Goal: Use online tool/utility: Utilize a website feature to perform a specific function

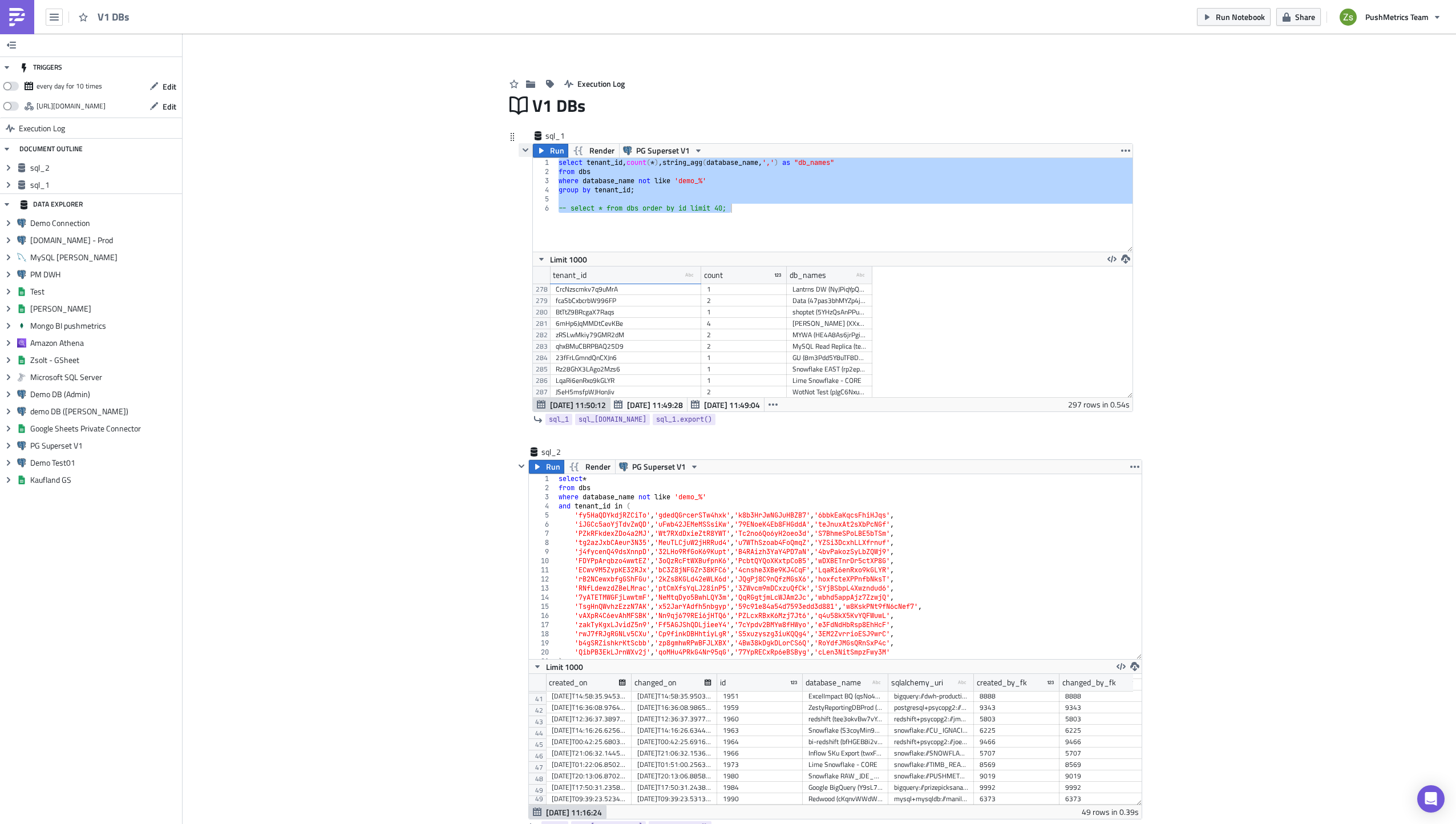
click at [521, 151] on icon "button" at bounding box center [525, 150] width 9 height 9
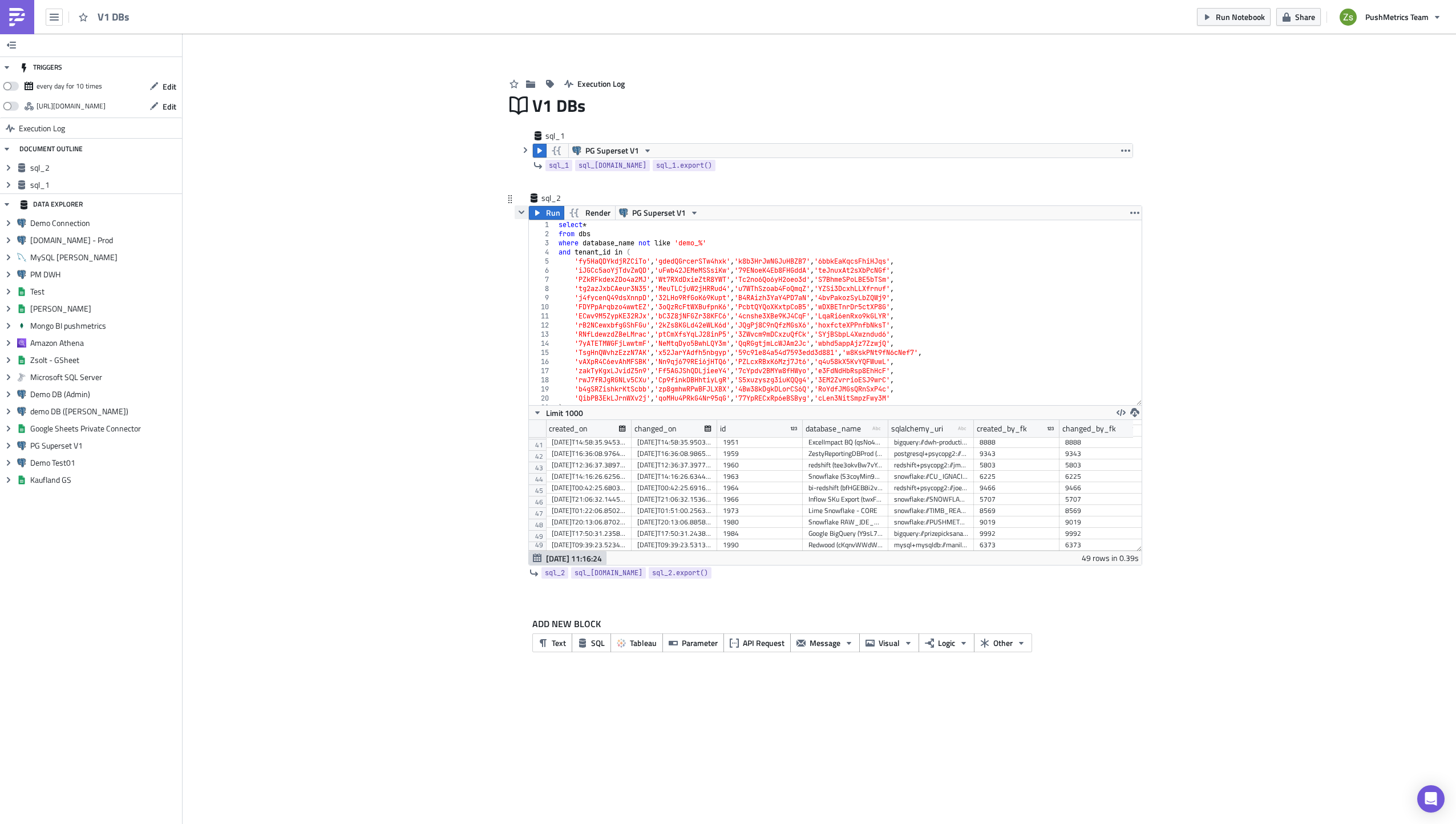
click at [520, 209] on icon "button" at bounding box center [521, 212] width 9 height 9
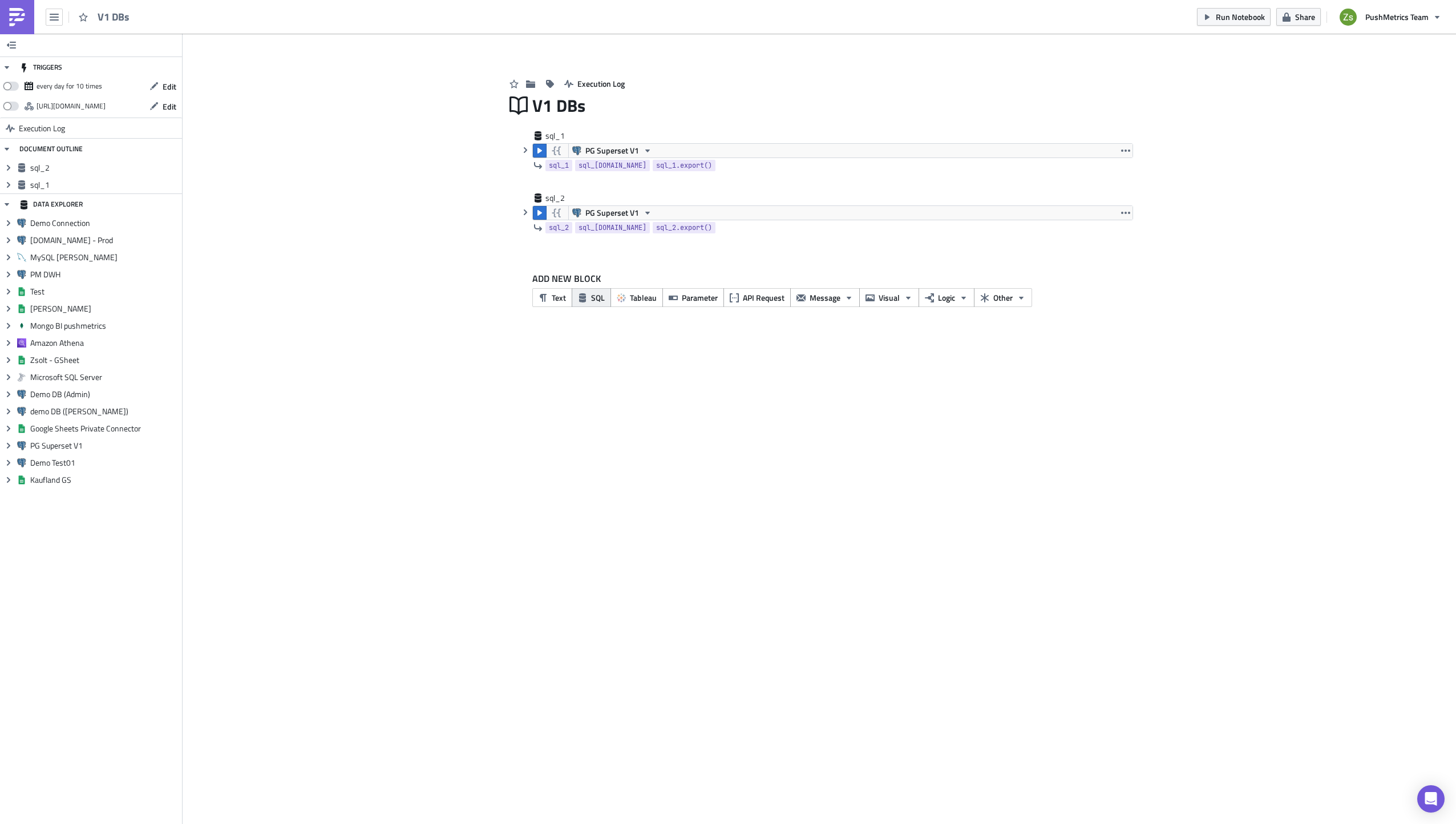
click at [586, 299] on icon "button" at bounding box center [582, 298] width 7 height 9
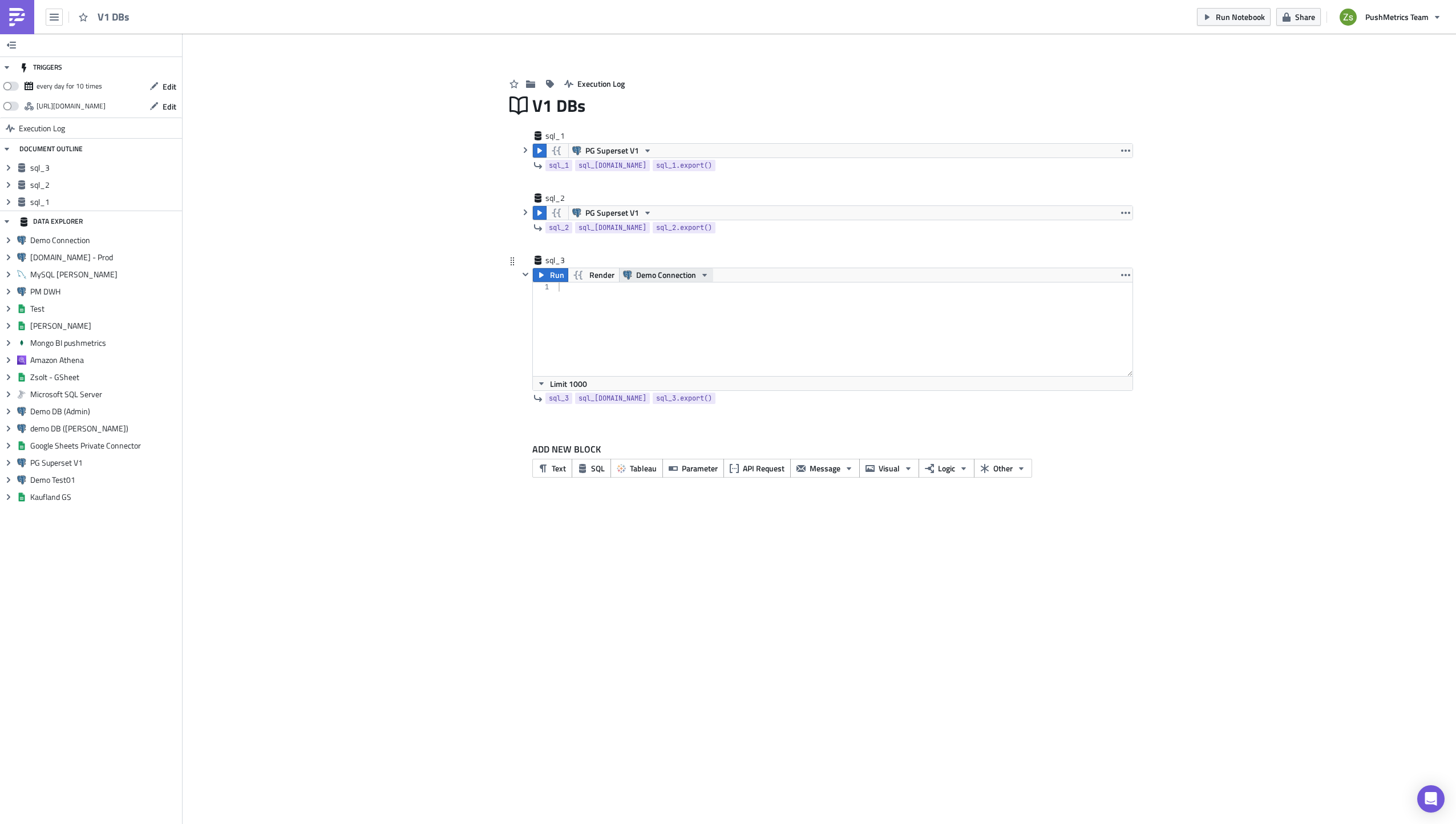
click at [650, 270] on span "Demo Connection" at bounding box center [666, 274] width 60 height 14
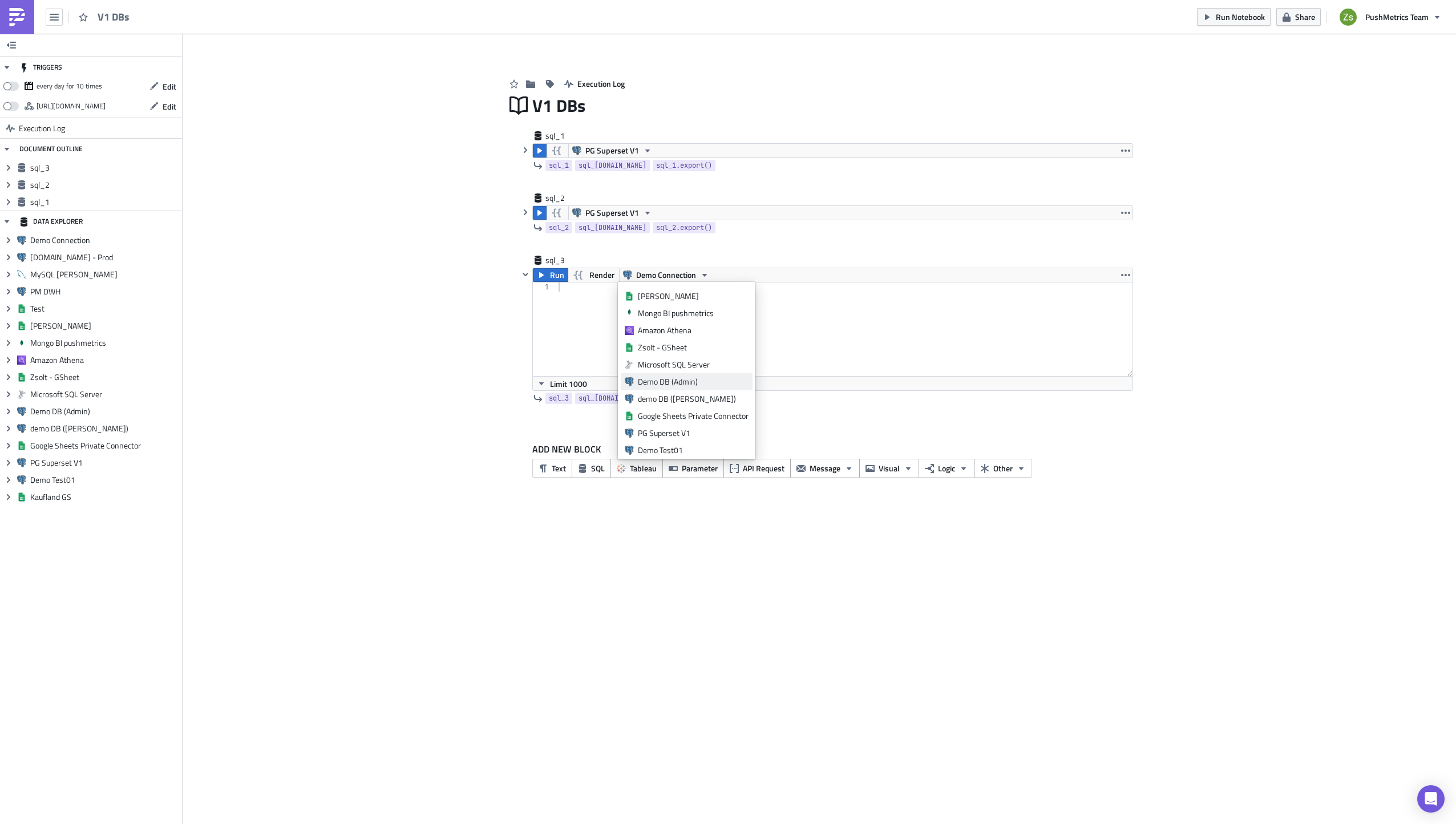
scroll to position [102, 0]
click at [687, 414] on div "PG Superset V1" at bounding box center [693, 413] width 110 height 11
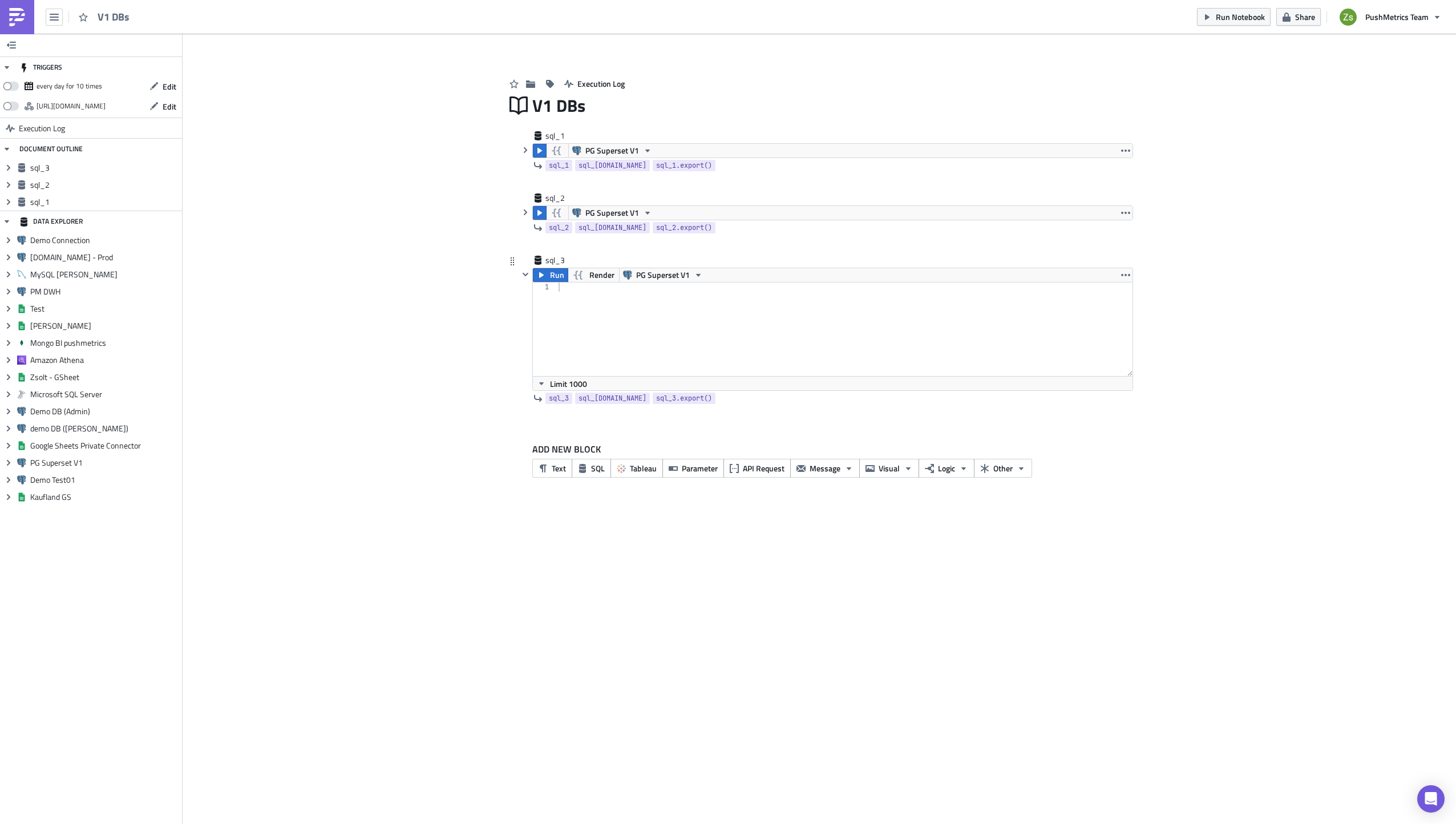
click at [687, 326] on div at bounding box center [844, 338] width 577 height 112
paste textarea "where s.tenant_id in ();"
type textarea "where s.tenant_id in ();"
click at [530, 215] on button "button" at bounding box center [525, 212] width 14 height 14
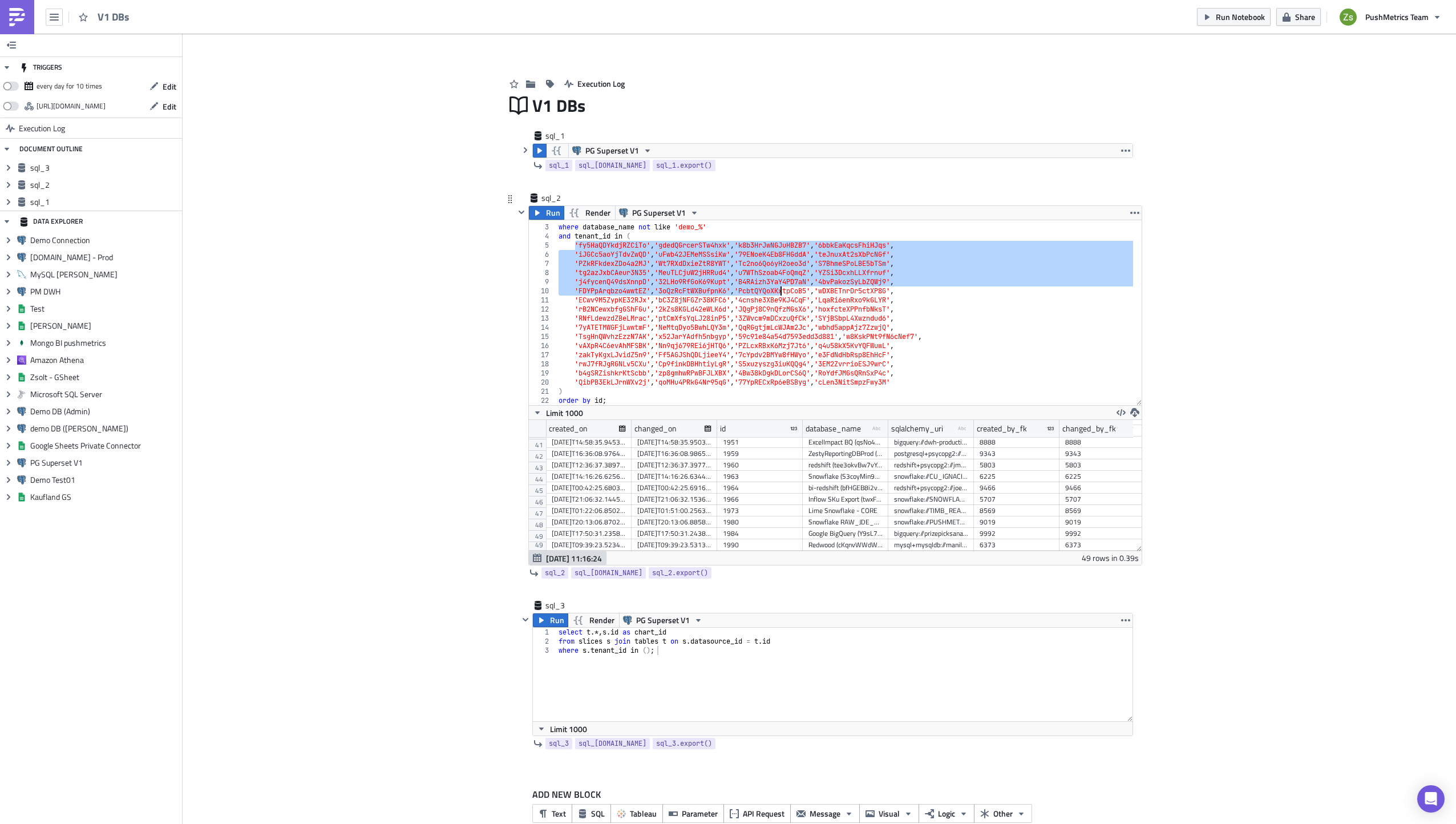
scroll to position [23, 0]
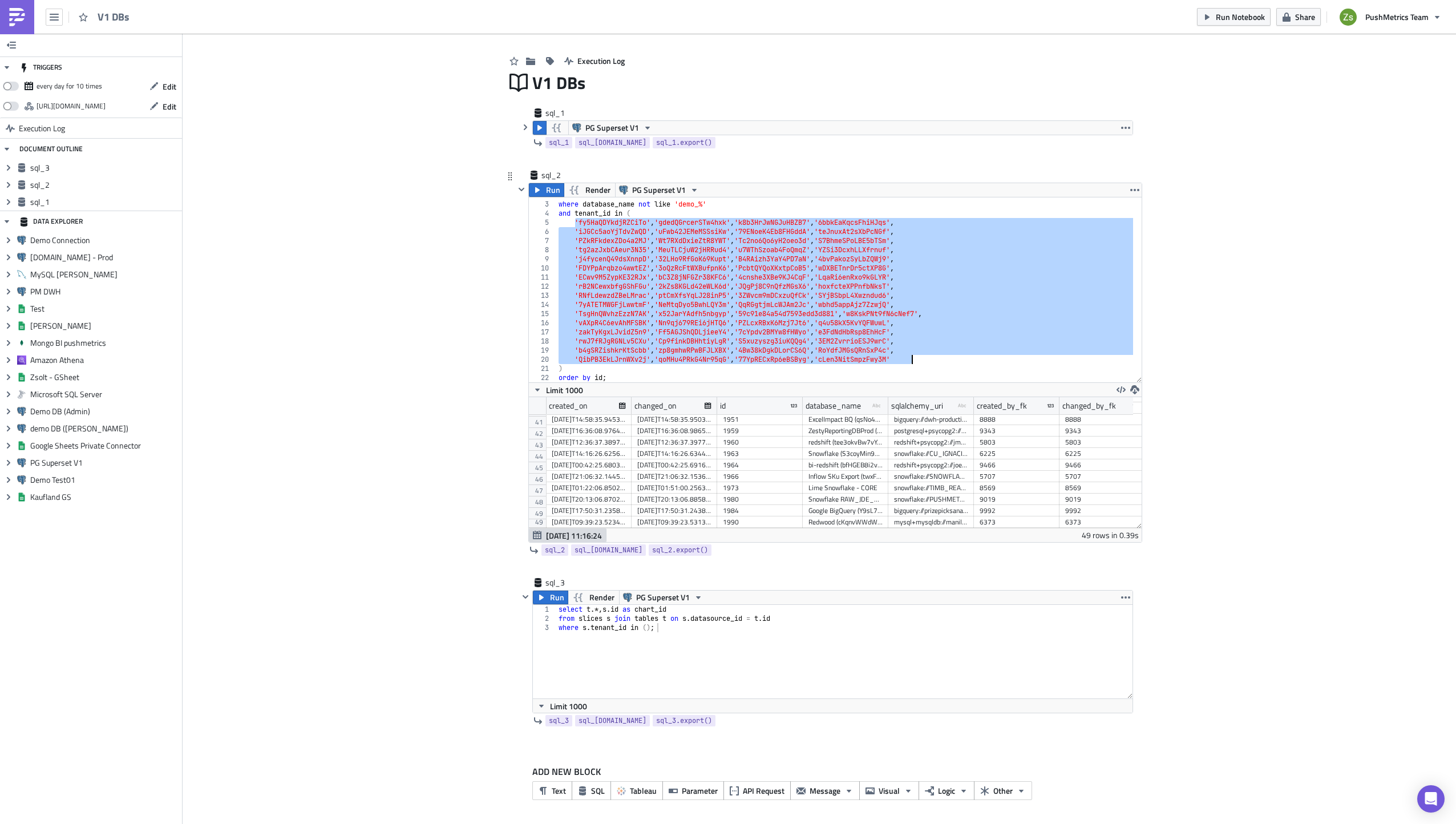
drag, startPoint x: 570, startPoint y: 262, endPoint x: 953, endPoint y: 359, distance: 395.1
click at [953, 359] on div "from dbs where database_name not like 'demo_%' and tenant_id in ( 'fy5HaQDYkdjR…" at bounding box center [844, 292] width 577 height 203
type textarea "'b4gSRZishkrKtScbb', 'zp8gmhwRPwBFJLXBX', '4Bw38kDgkDLorCS6Q', 'RoYdfJMGsQRnSxP…"
click at [697, 631] on div "select t .*, s . id as chart_id from slices s join tables t on s . datasource_i…" at bounding box center [844, 661] width 577 height 112
type textarea ");"
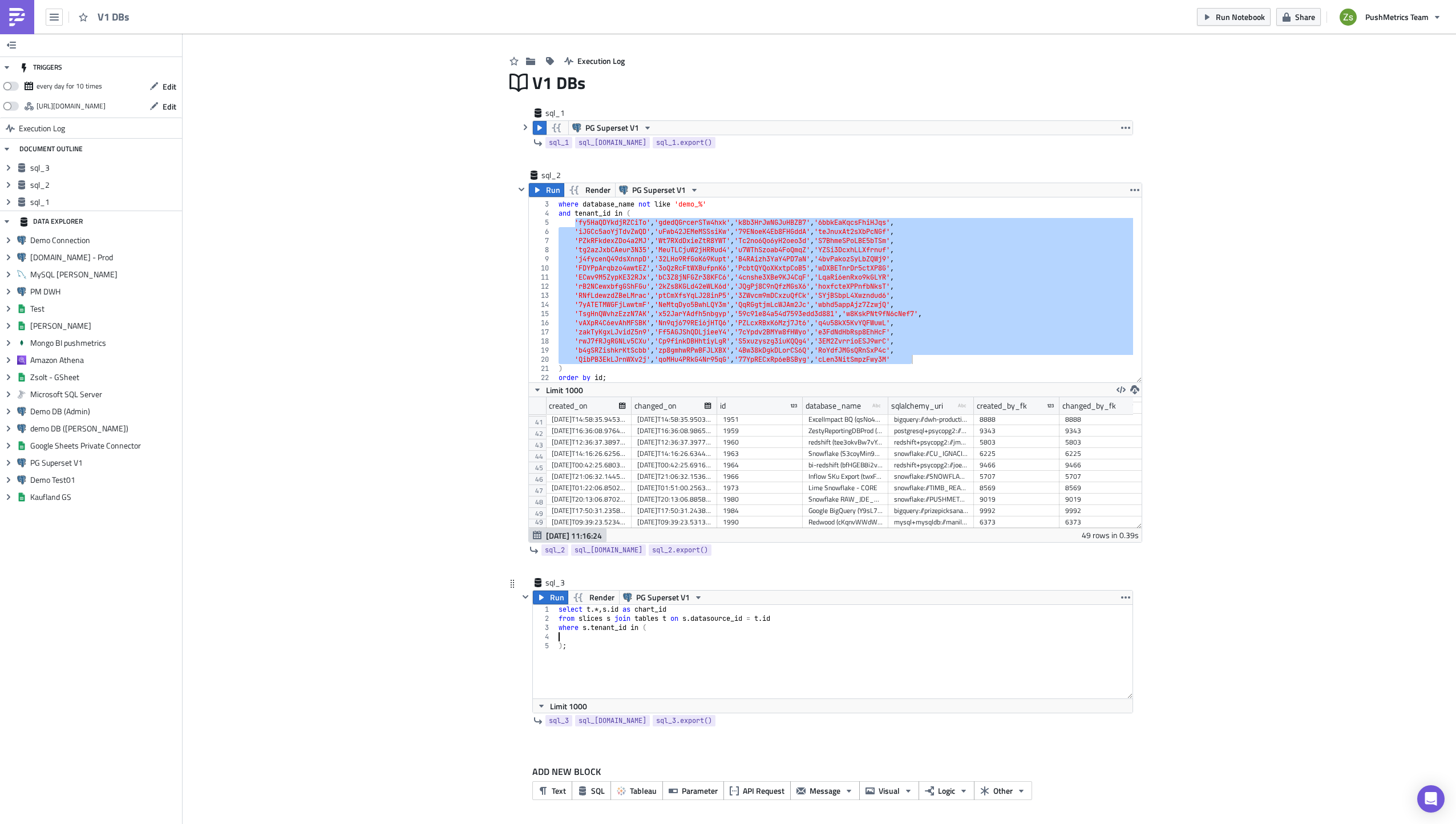
paste textarea "'QibPB3EkLJrnWXv2j', 'qoMHu4PRkG4Nr95qG', '77YpRECxRp6eBSByg', 'cLen3NitSmpzFwy…"
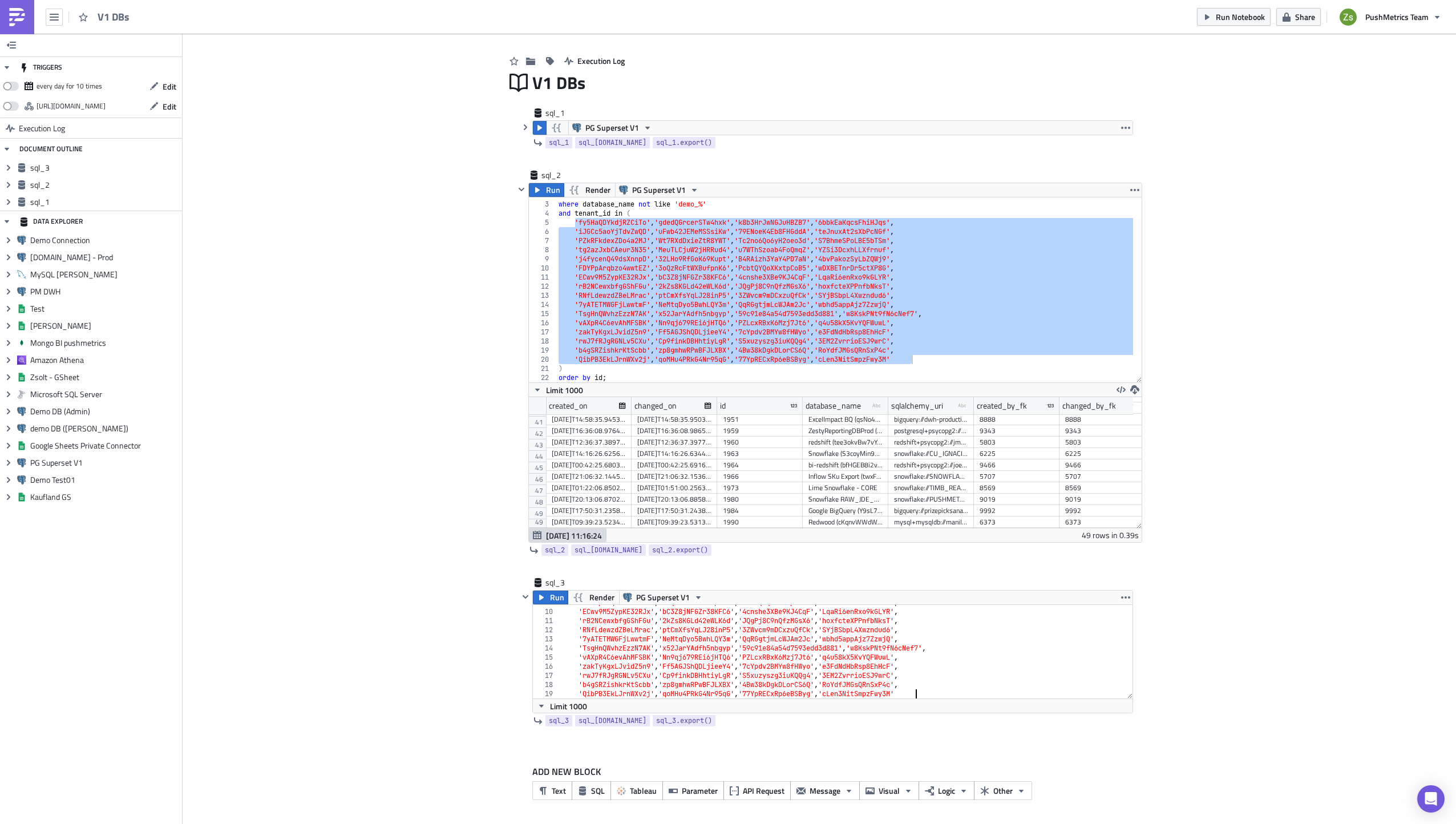
scroll to position [0, 0]
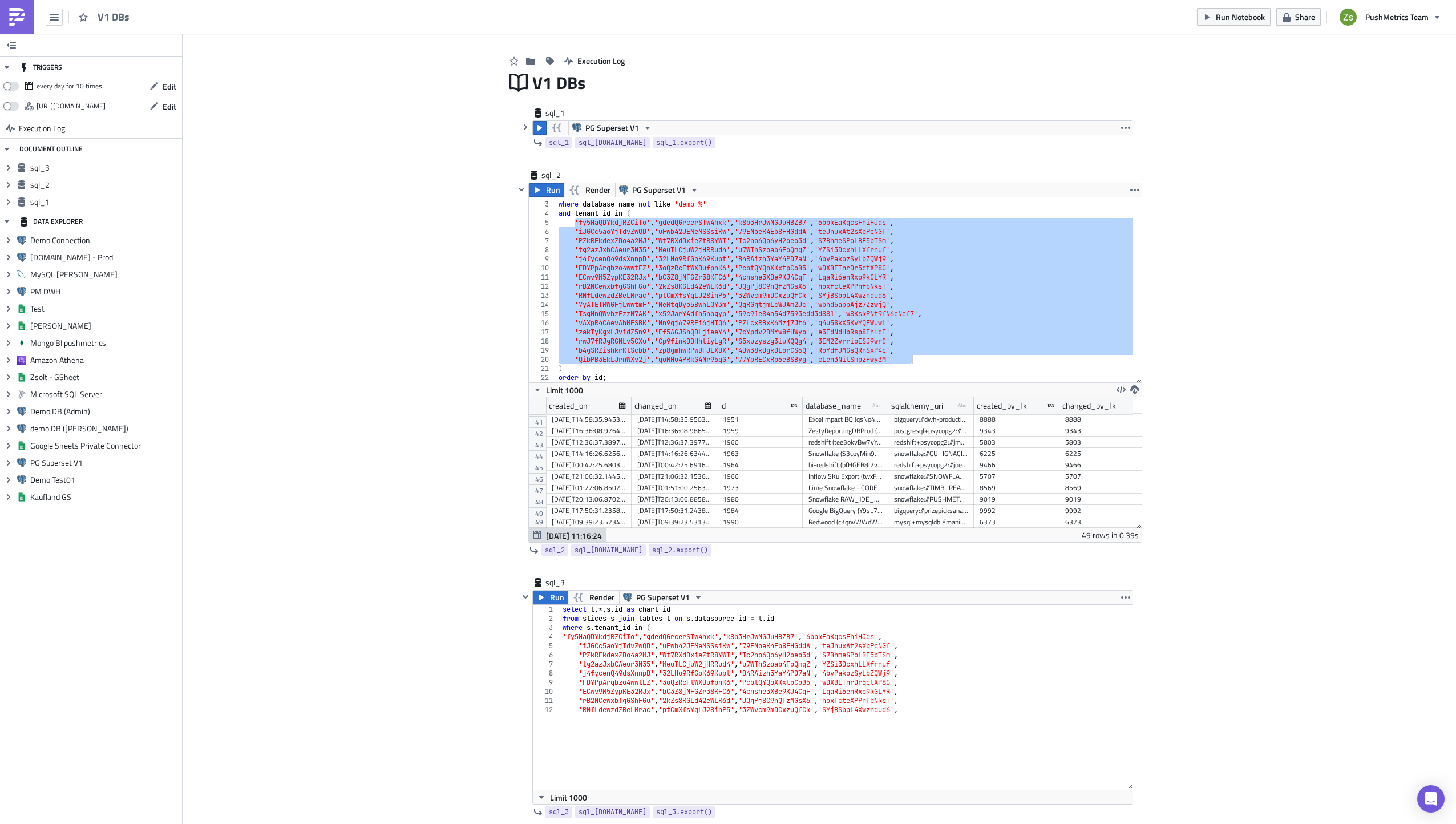
drag, startPoint x: 1126, startPoint y: 698, endPoint x: 1162, endPoint y: 853, distance: 159.1
click at [1162, 823] on html "V1 DBs Run Notebook Share PushMetrics Team TRIGGERS every day for 10 times Edit…" at bounding box center [728, 413] width 1456 height 826
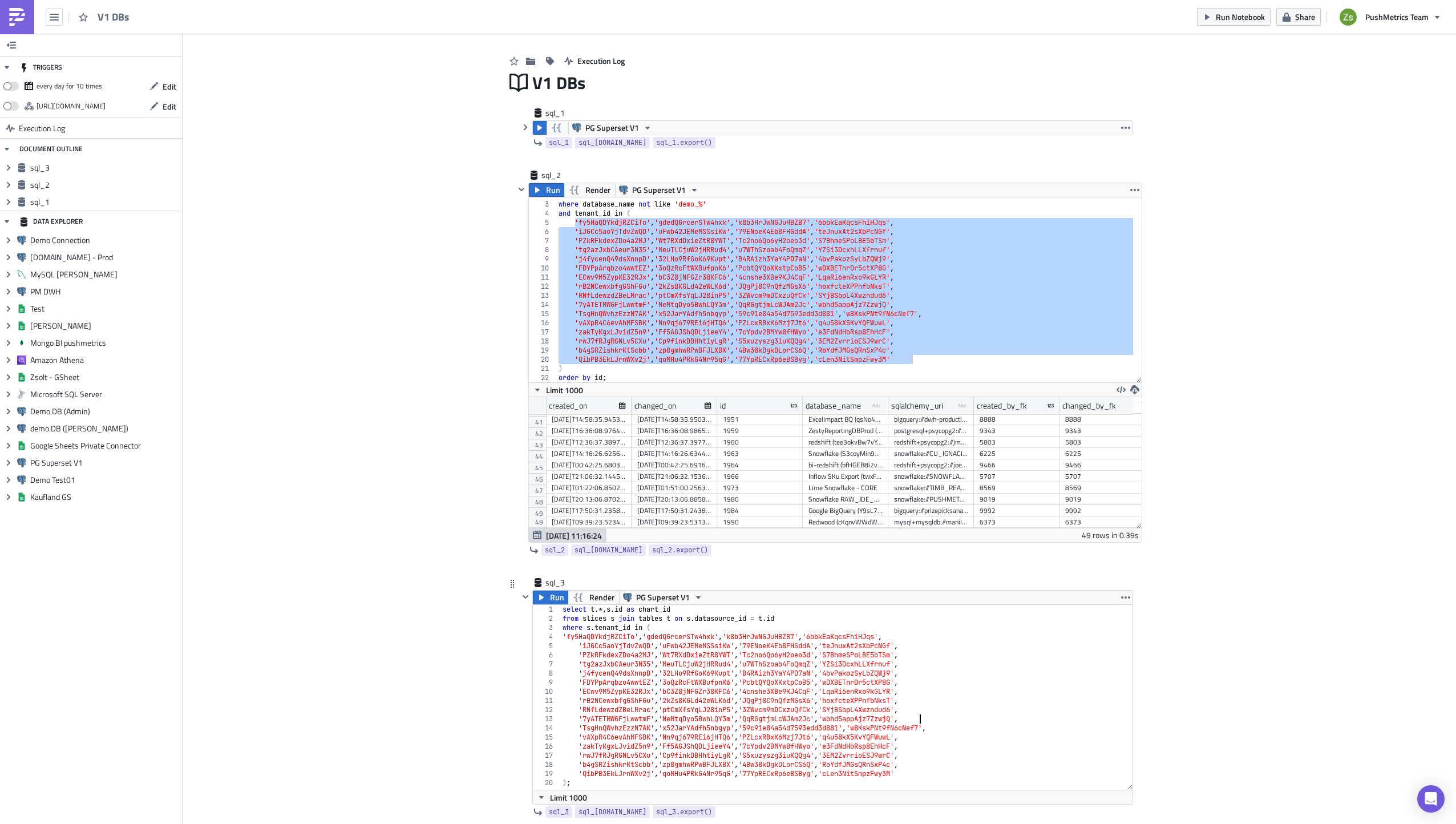
click at [936, 717] on div "select t .*, s . id as chart_id from slices s join tables t on s . datasource_i…" at bounding box center [846, 706] width 573 height 203
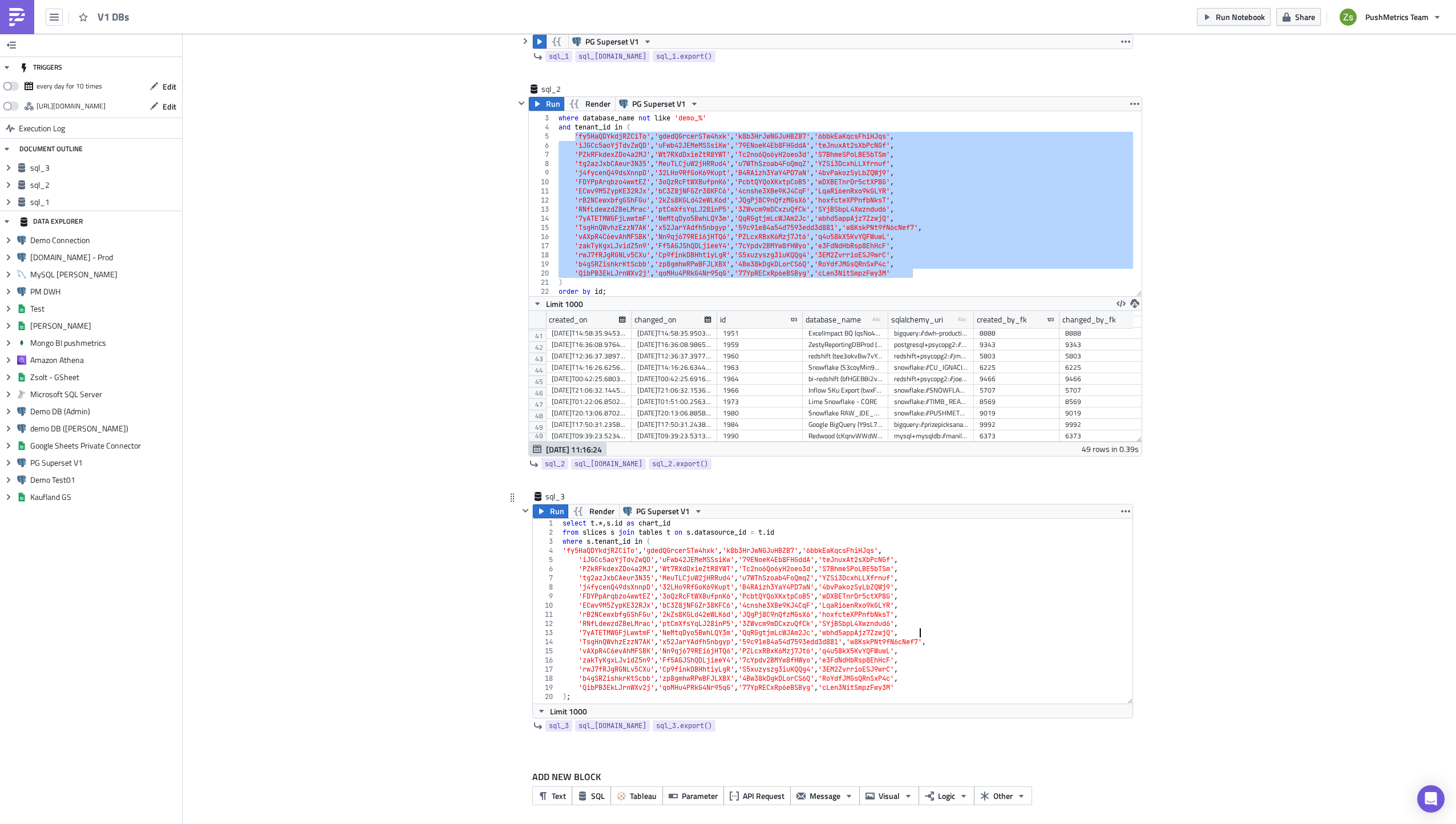
scroll to position [114, 0]
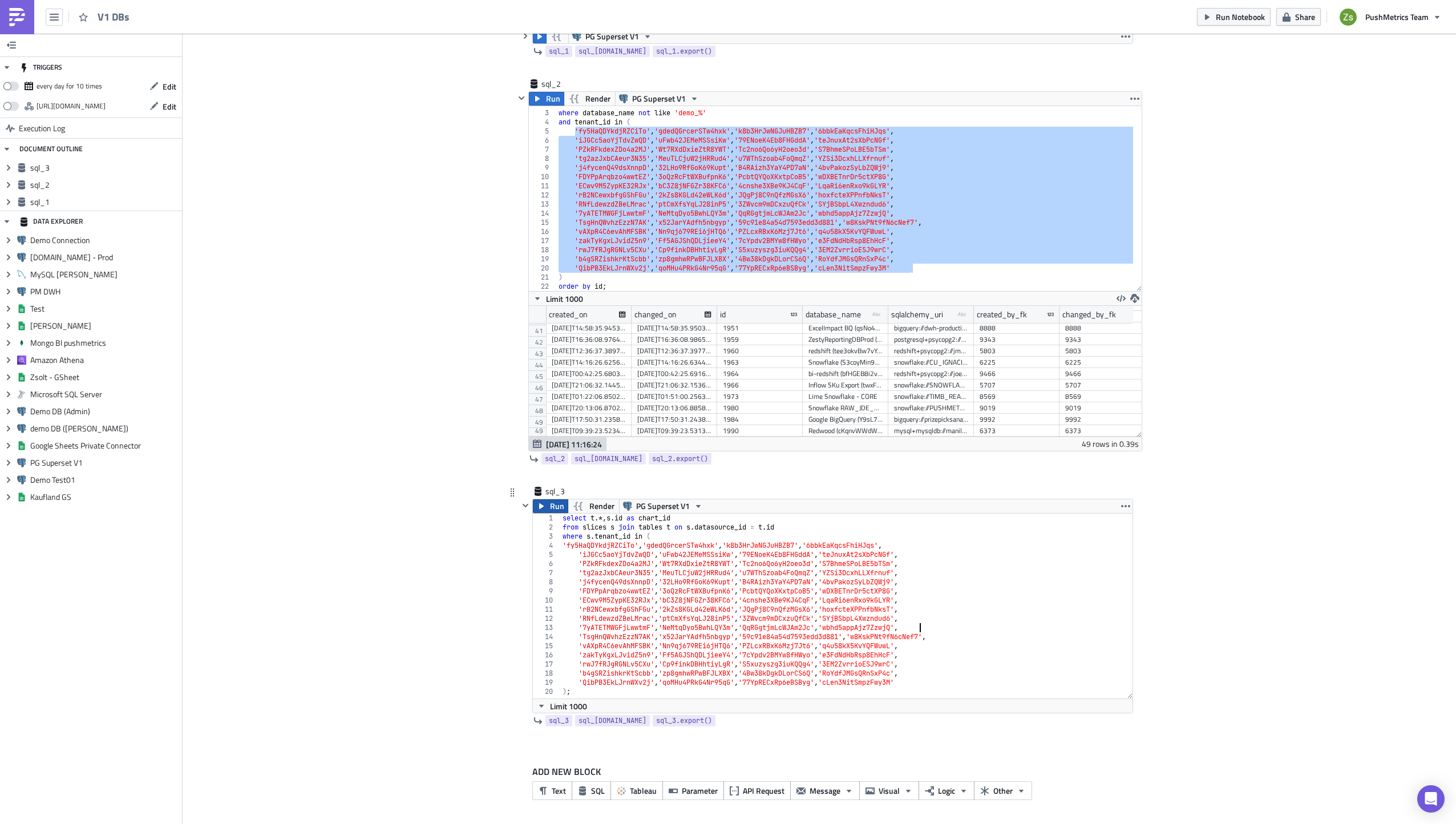
click at [540, 506] on icon "button" at bounding box center [541, 506] width 9 height 9
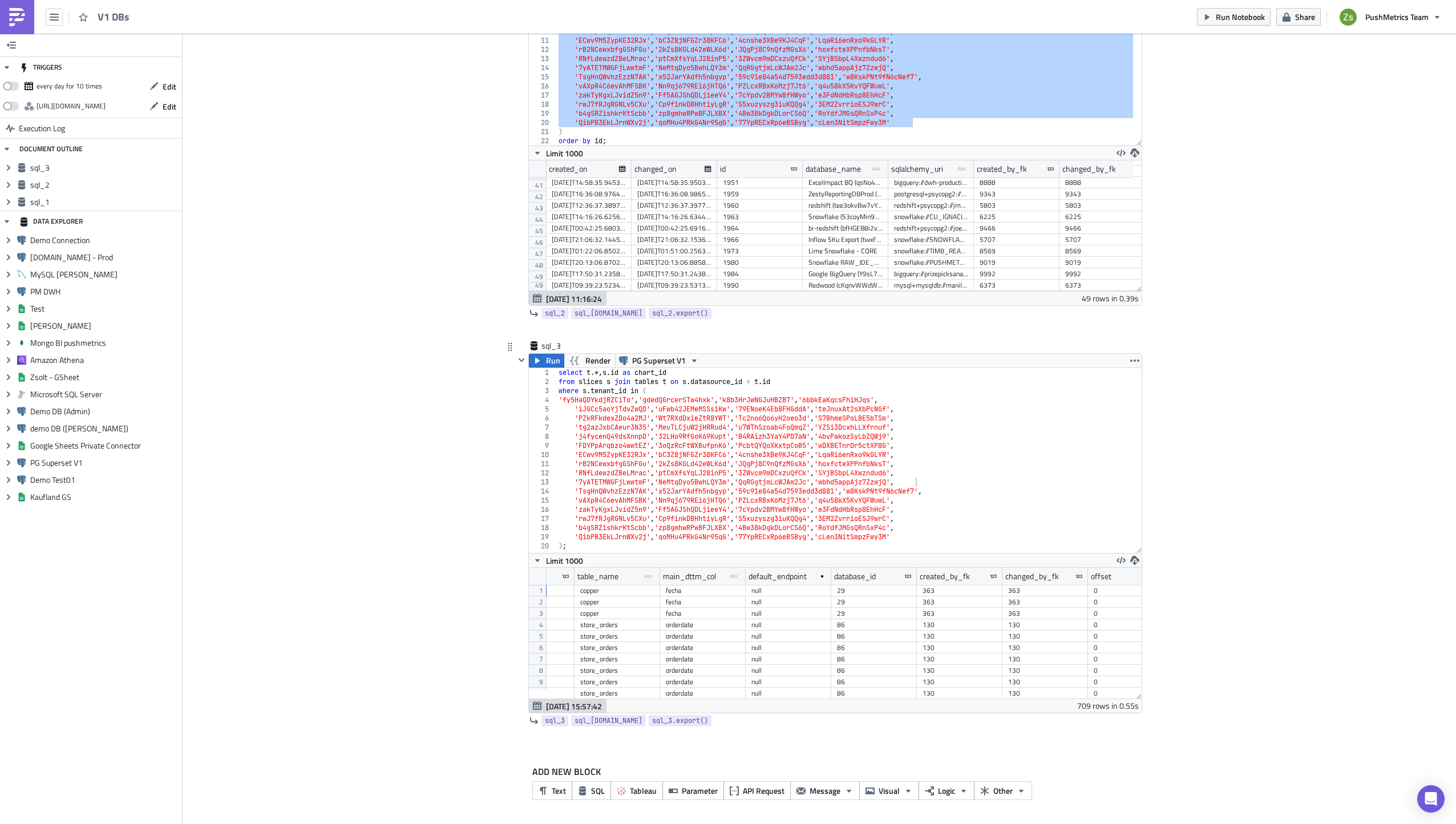
scroll to position [0, 314]
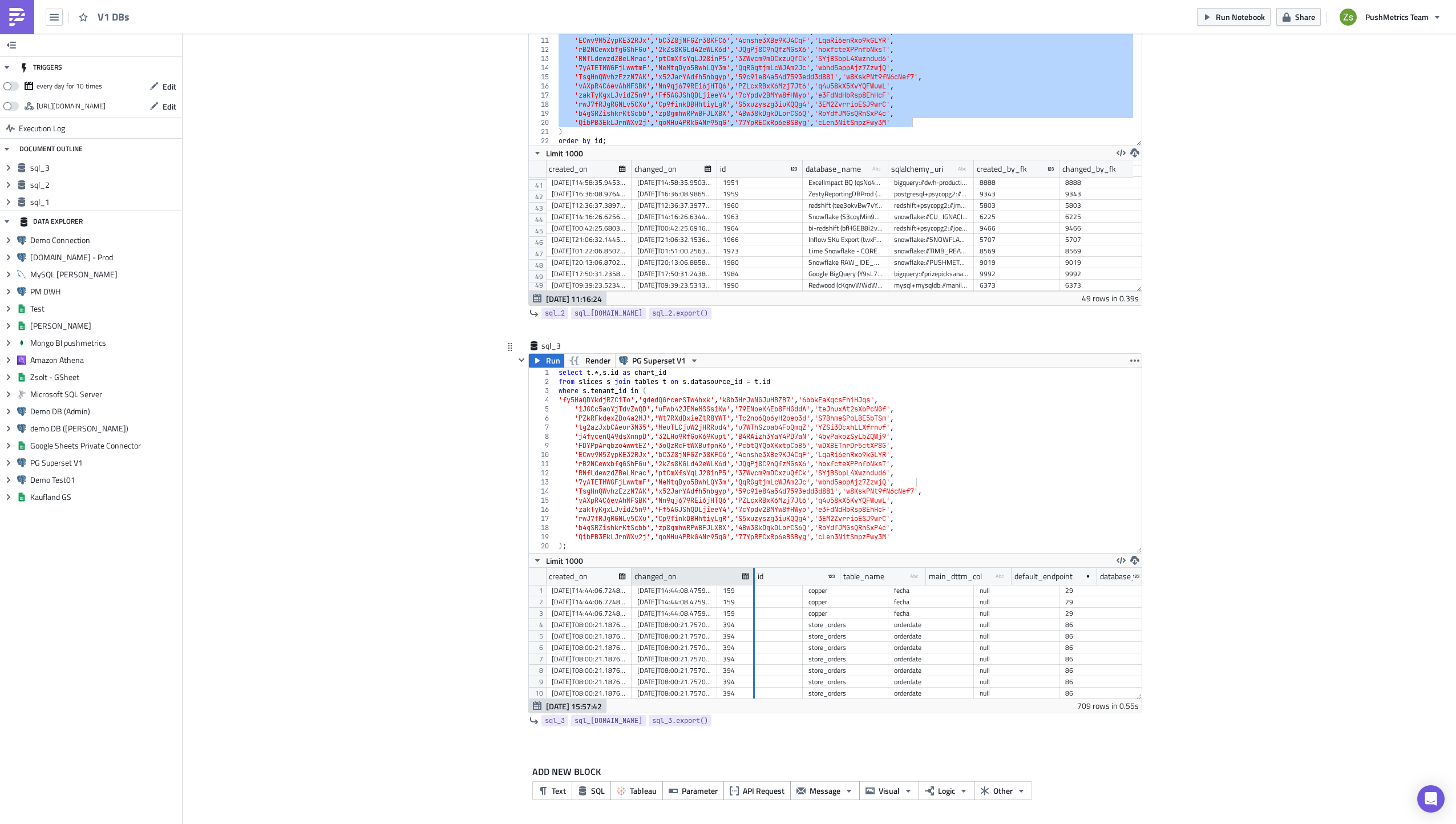
drag, startPoint x: 711, startPoint y: 578, endPoint x: 761, endPoint y: 578, distance: 50.0
click at [754, 578] on div at bounding box center [754, 577] width 2 height 18
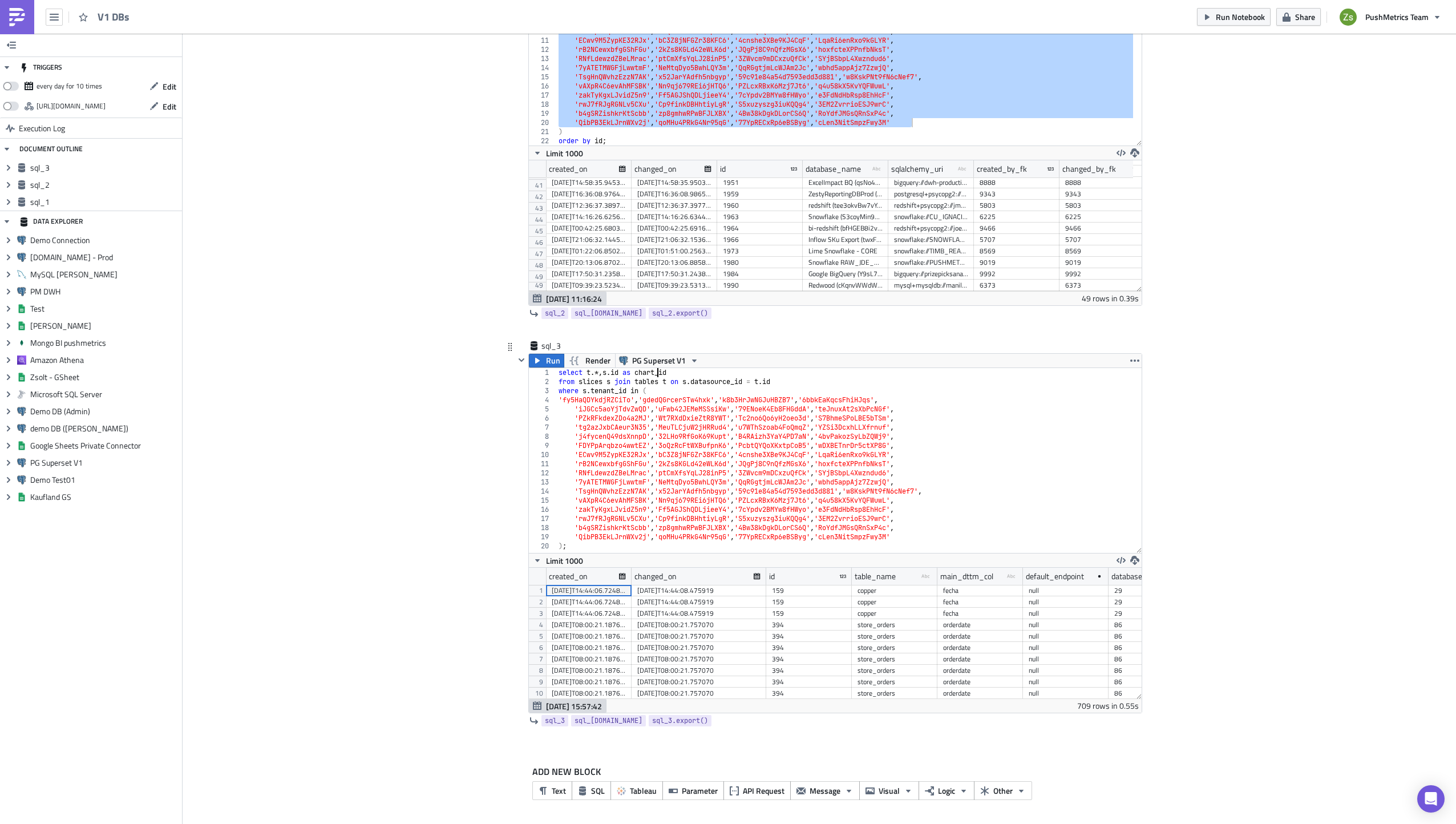
click at [652, 373] on div "select t .*, s . id as chart_id from slices s join tables t on s . datasource_i…" at bounding box center [849, 470] width 586 height 203
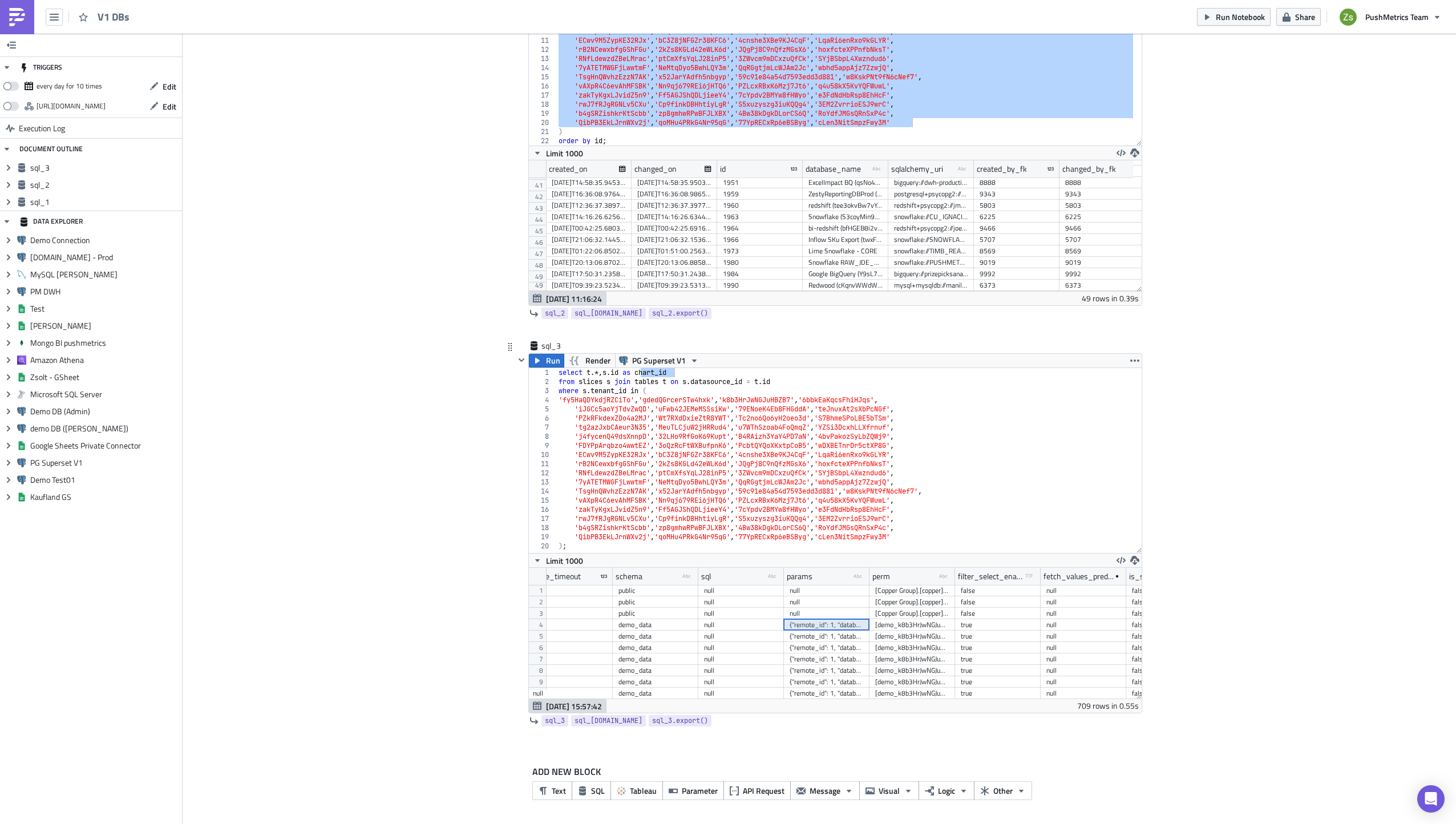
click at [838, 626] on div "{"remote_id": 1, "database_name": "demo_k8b3HrJwNGJuHBZB7", "import_time": 1554…" at bounding box center [826, 625] width 74 height 11
click at [858, 548] on div "select t .*, s . id as chart_id from slices s join tables t on s . datasource_i…" at bounding box center [849, 470] width 586 height 203
paste textarea "{"remote_id": 1, "database_name": "demo_k8b3HrJwNGJuHBZB7", "import_time": 1554…"
click at [849, 620] on div "{"remote_id": 1, "database_name": "demo_k8b3HrJwNGJuHBZB7", "import_time": 1554…" at bounding box center [826, 625] width 74 height 11
click at [828, 548] on div "select t .*, s . id as chart_id from slices s join tables t on s . datasource_i…" at bounding box center [849, 470] width 586 height 203
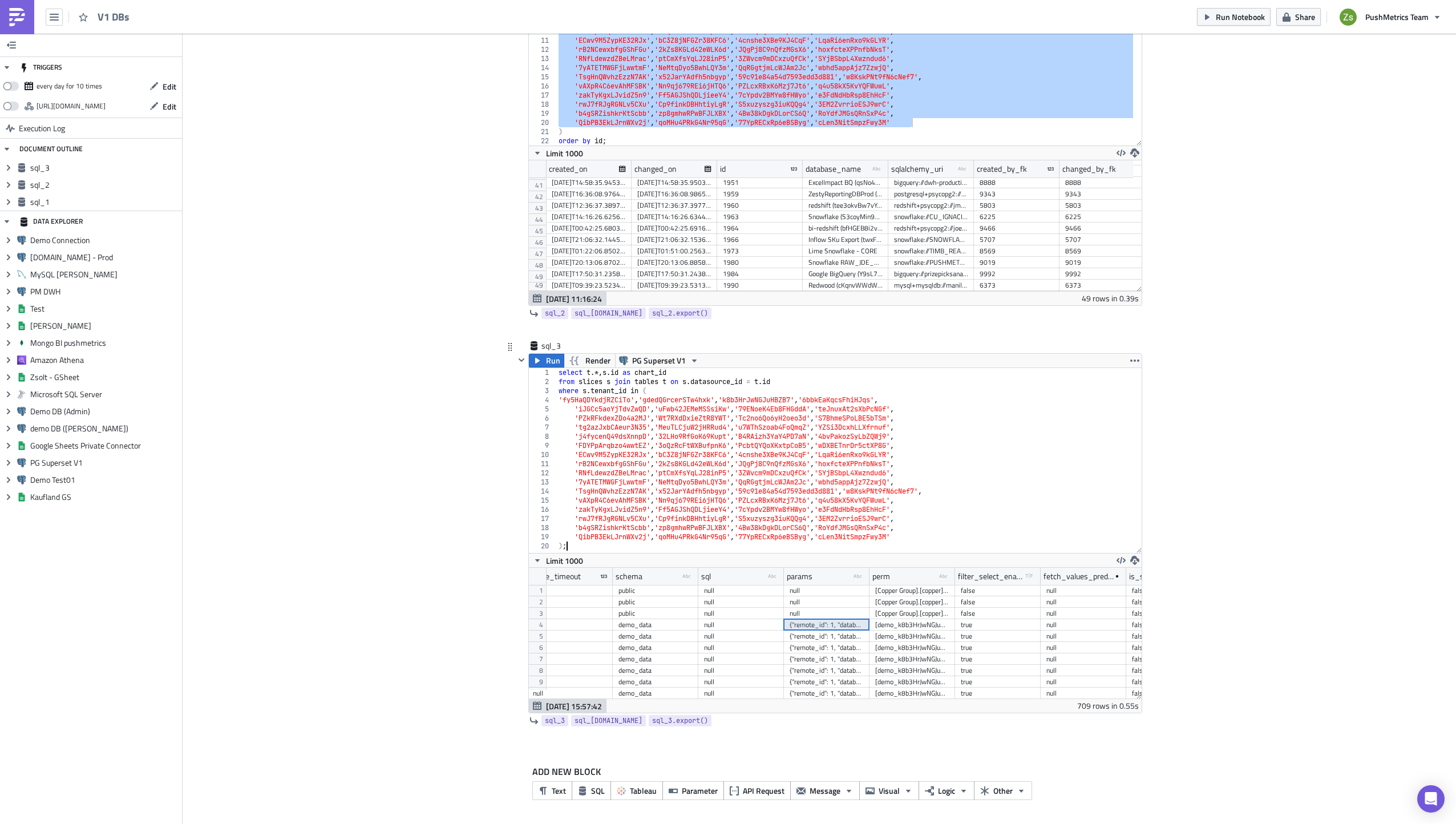
paste textarea "{"remote_id": 1, "database_name": "demo_k8b3HrJwNGJuHBZB7", "import_time": 1554…"
drag, startPoint x: 858, startPoint y: 578, endPoint x: 955, endPoint y: 570, distance: 97.3
click at [864, 570] on div at bounding box center [863, 577] width 2 height 18
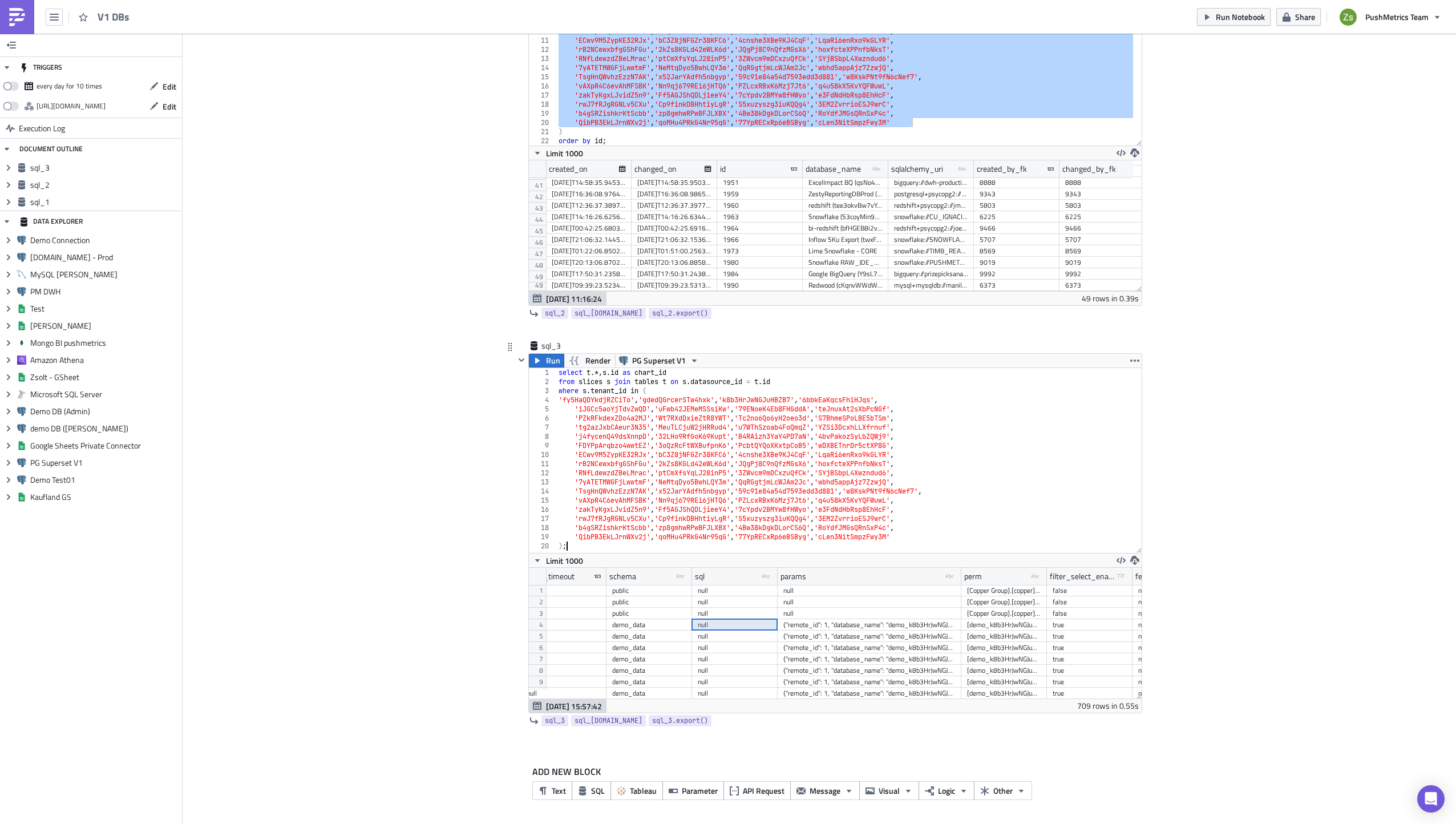
click at [866, 546] on div "select t .*, s . id as chart_id from slices s join tables t on s . datasource_i…" at bounding box center [849, 470] width 586 height 203
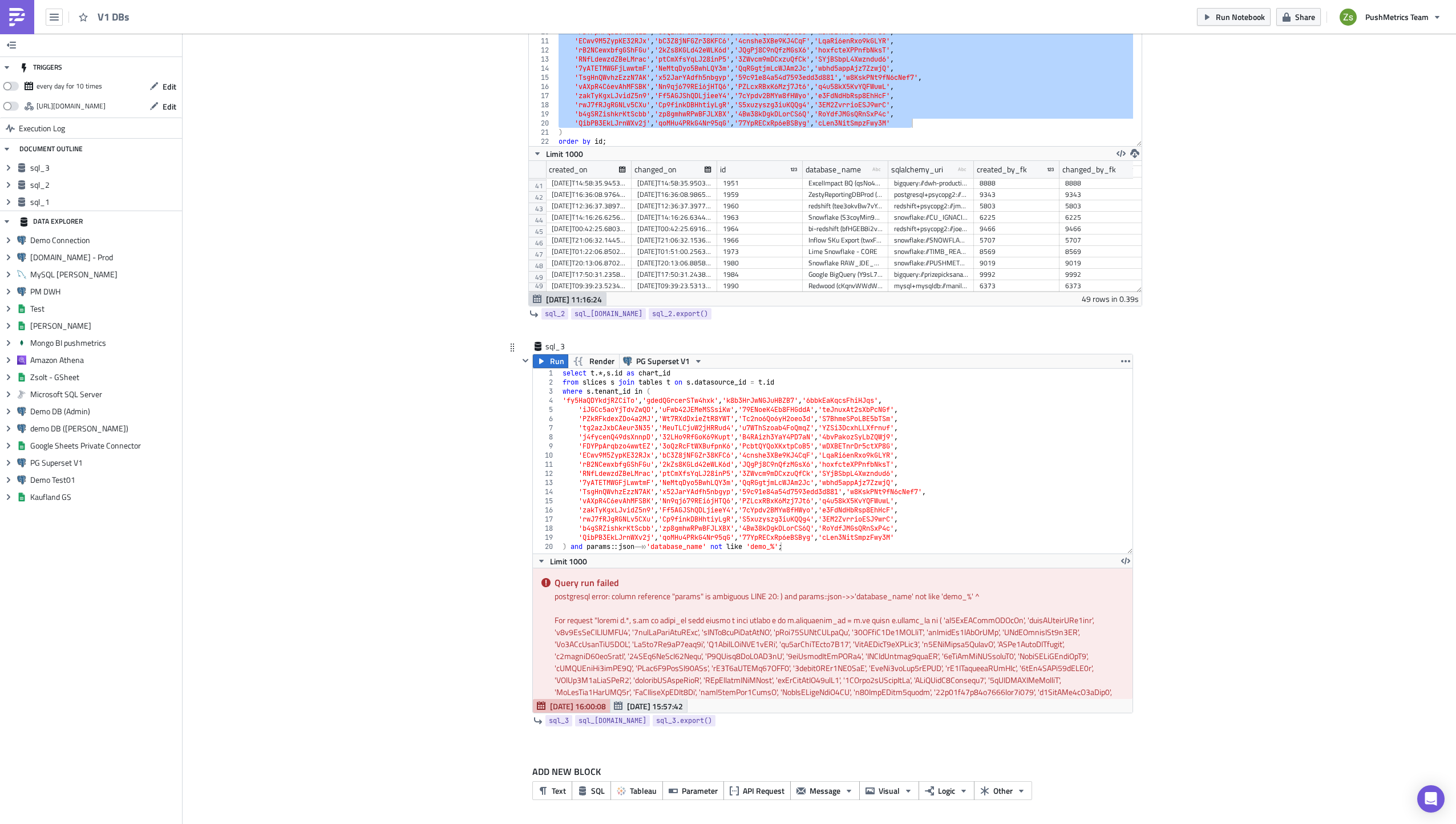
click at [632, 709] on span "[DATE] 15:57:42" at bounding box center [655, 706] width 56 height 12
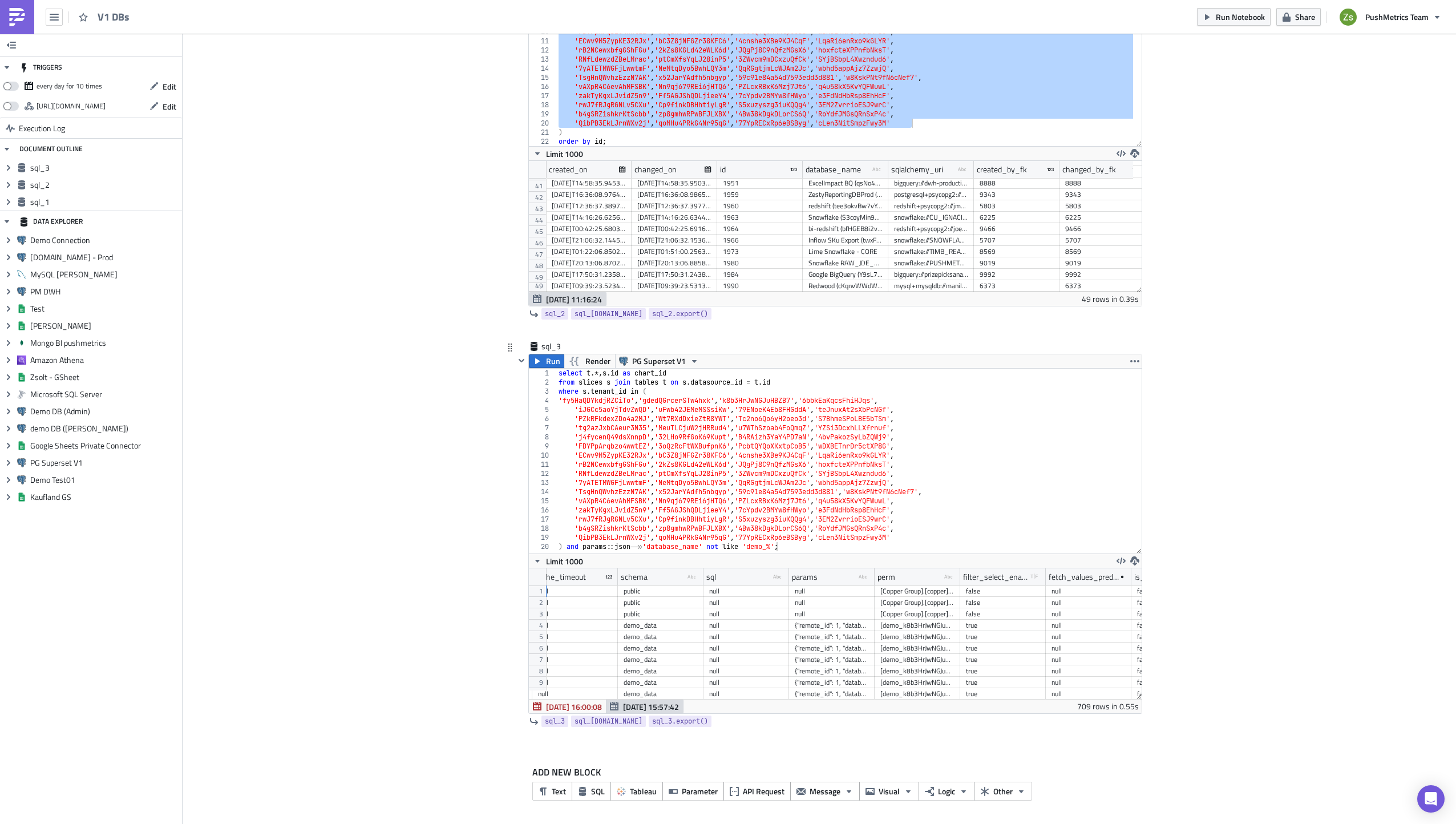
click at [580, 546] on div "select t .*, s . id as chart_id from slices s join tables t on s . datasource_i…" at bounding box center [849, 470] width 586 height 203
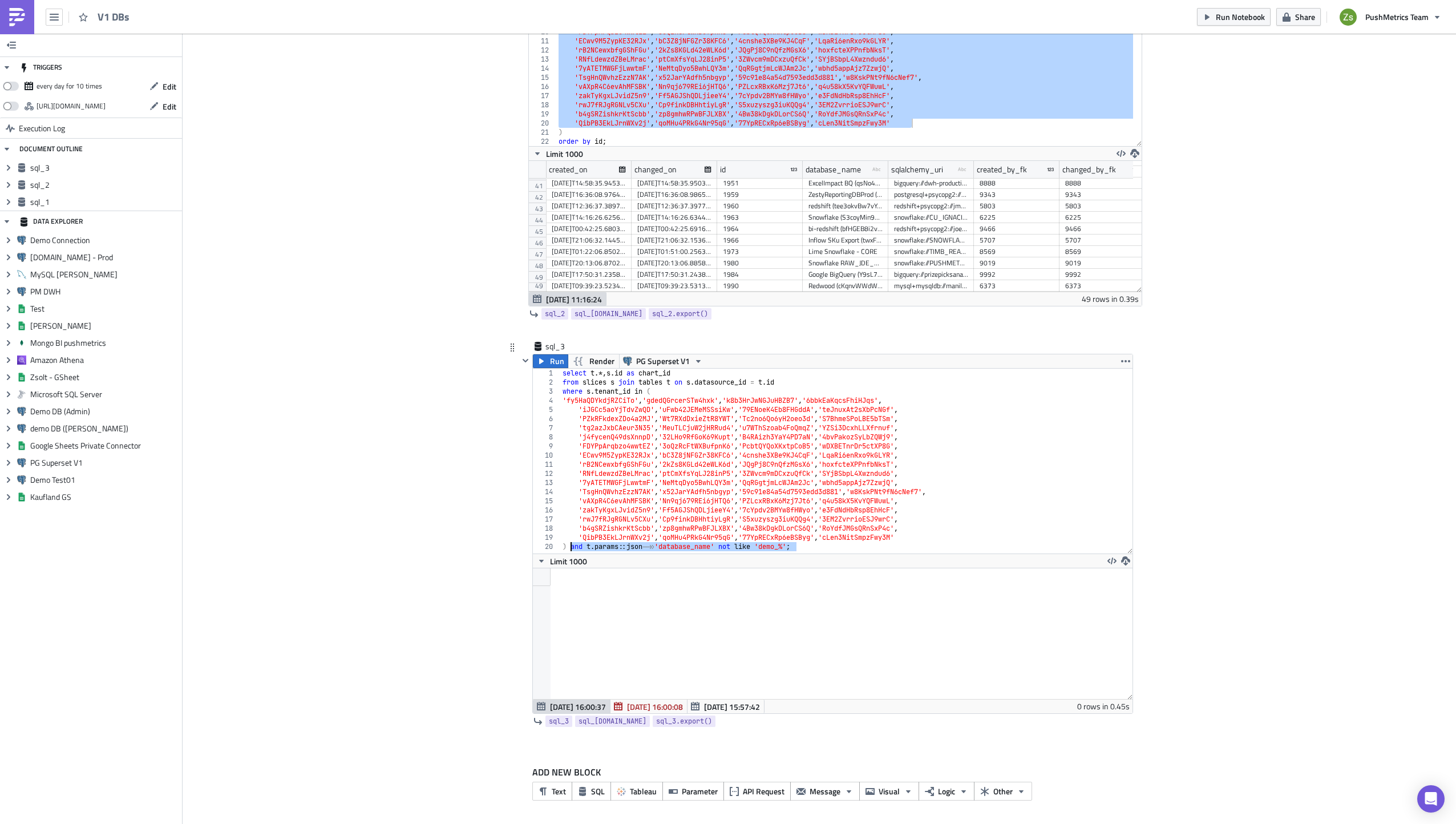
drag, startPoint x: 805, startPoint y: 550, endPoint x: 567, endPoint y: 546, distance: 238.0
click at [567, 546] on div "select t .*, s . id as chart_id from slices s join tables t on s . datasource_i…" at bounding box center [846, 470] width 572 height 203
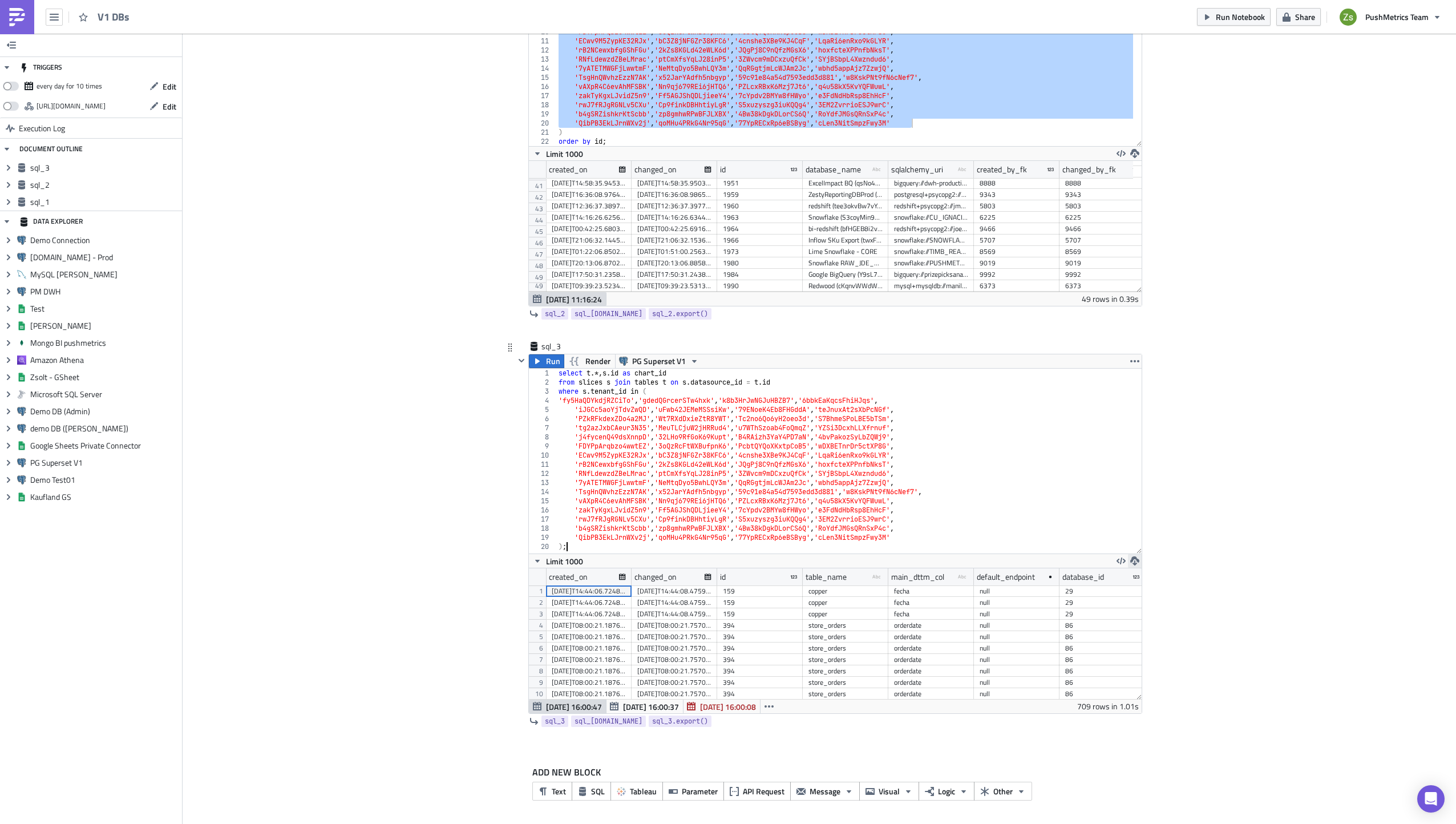
click at [1132, 562] on icon "button" at bounding box center [1134, 560] width 9 height 9
click at [1166, 514] on div "CSV" at bounding box center [1174, 517] width 89 height 11
click at [678, 385] on div "select t .*, s . id as chart_id from slices s join tables t on s . datasource_i…" at bounding box center [849, 470] width 586 height 203
type textarea "-- select t.*, [DOMAIN_NAME] as chart_id"
type textarea "-- from slices s join tables t on s.datasource_id = [DOMAIN_NAME]"
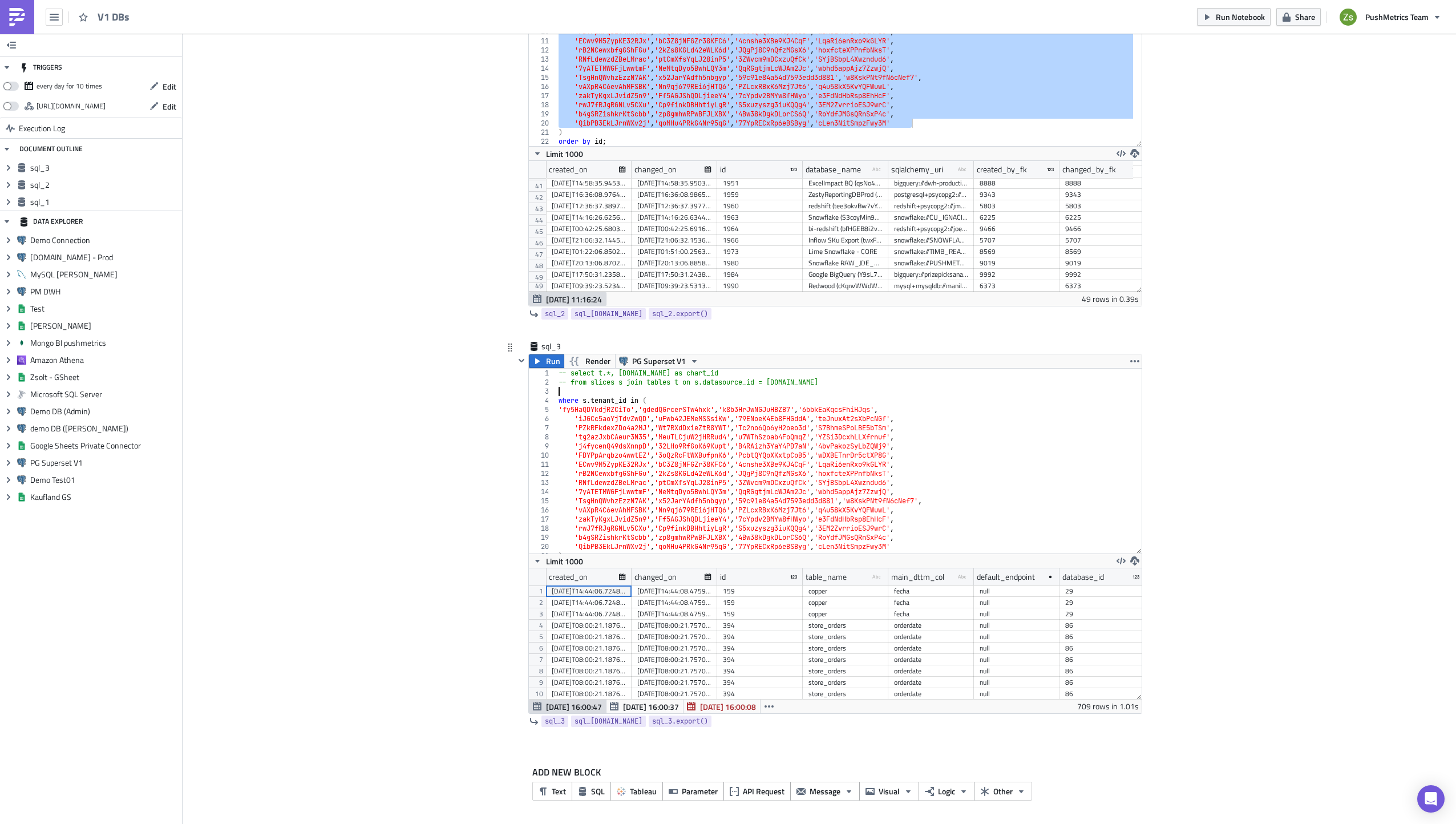
paste textarea "select * from saved_query where tenant_id = '';"
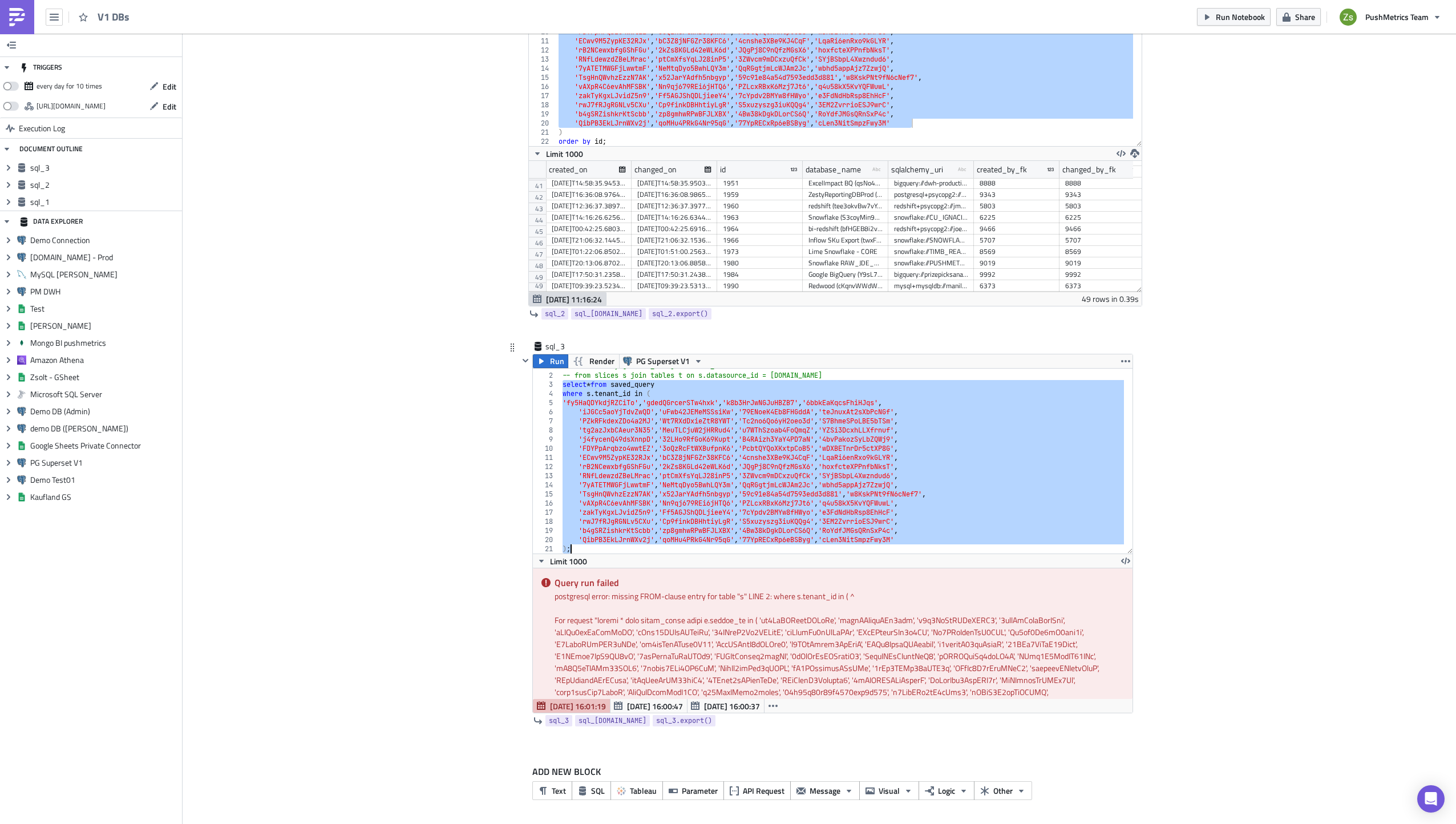
click at [586, 379] on div "-- select t.*, [DOMAIN_NAME] as chart_id -- from slices s join tables t on s.da…" at bounding box center [842, 463] width 564 height 203
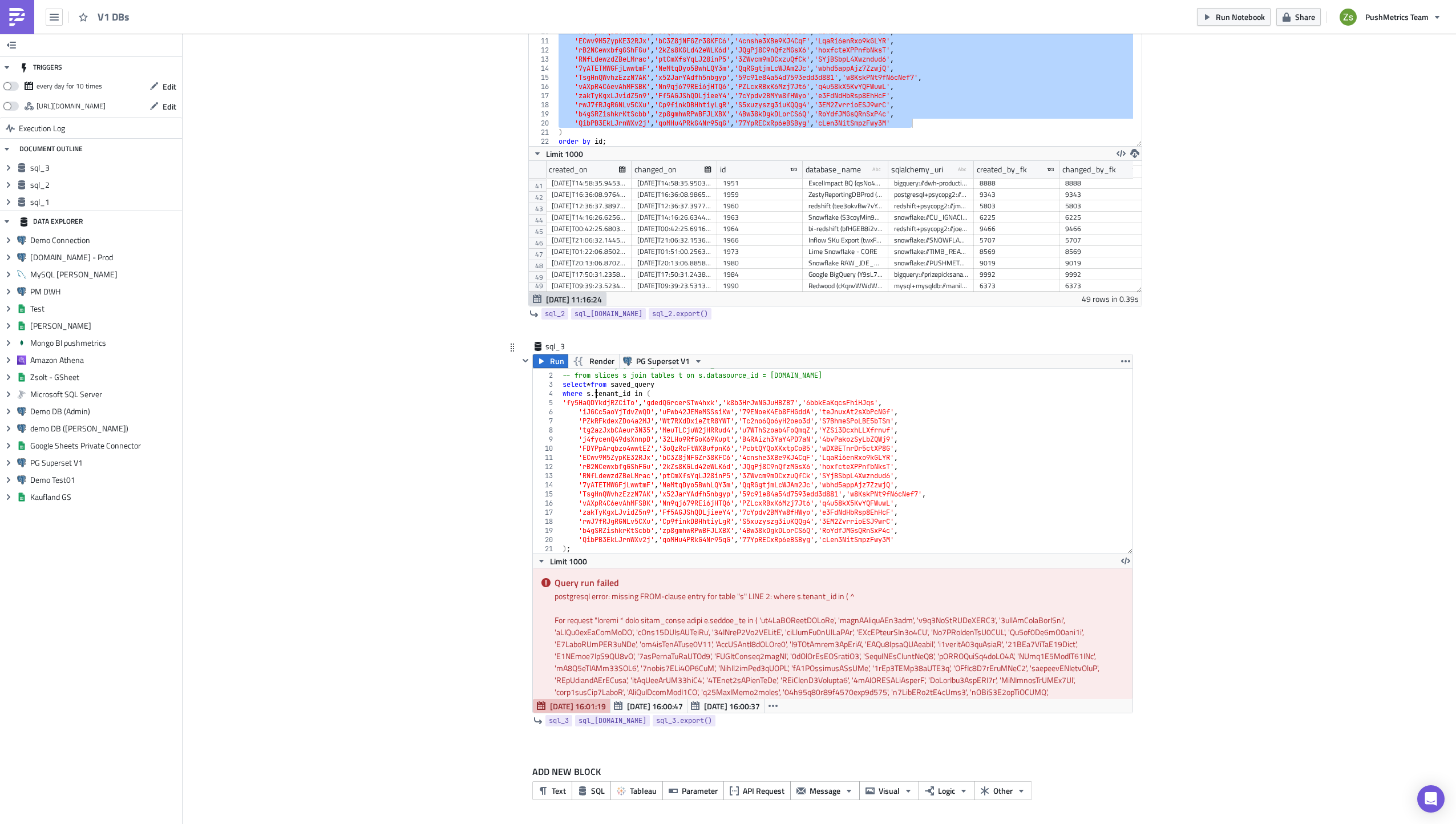
click at [591, 397] on div "-- select t.*, [DOMAIN_NAME] as chart_id -- from slices s join tables t on s.da…" at bounding box center [842, 463] width 564 height 203
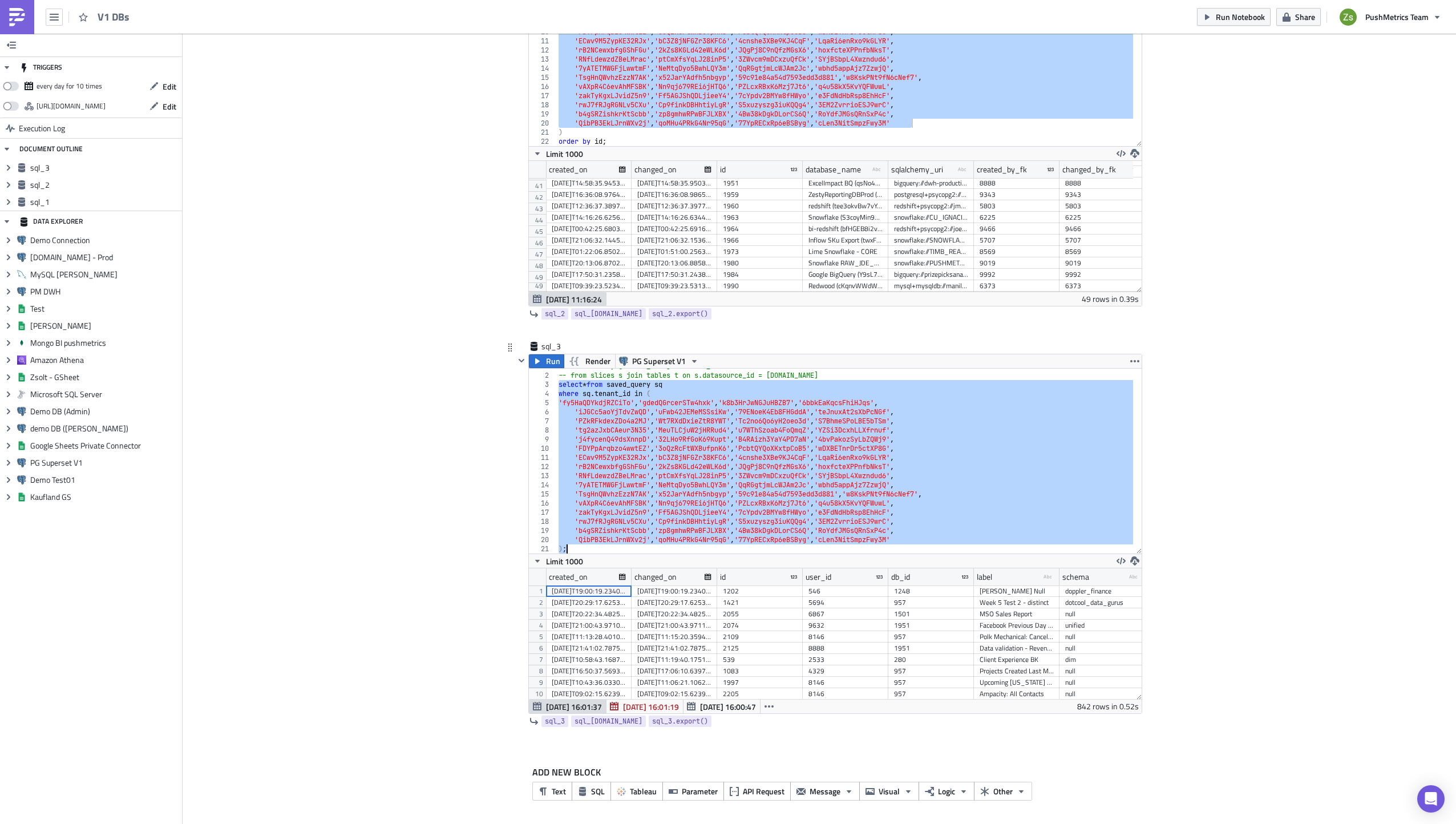
scroll to position [130, 613]
type textarea "'QibPB3EkLJrnWXv2j', 'qoMHu4PRkG4Nr95qG', '77YpRECxRp6eBSByg', 'cLen3NitSmpzFwy…"
click at [1131, 564] on icon "button" at bounding box center [1134, 560] width 9 height 9
click at [1152, 518] on div "CSV" at bounding box center [1174, 517] width 89 height 11
